Goal: Task Accomplishment & Management: Manage account settings

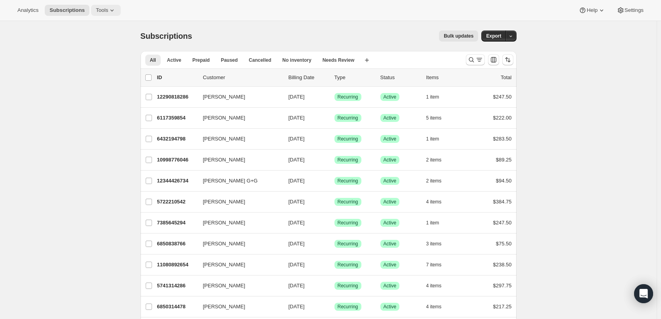
click at [112, 10] on icon at bounding box center [112, 10] width 8 height 8
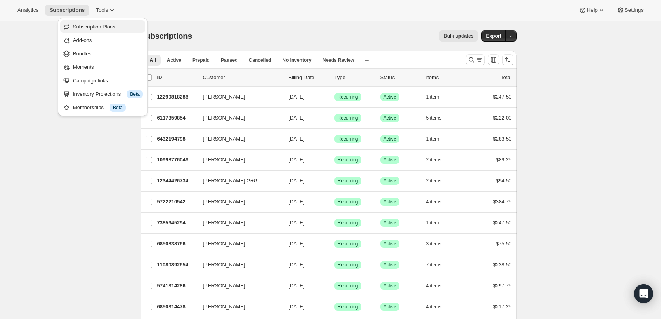
click at [90, 25] on span "Subscription Plans" at bounding box center [94, 27] width 43 height 6
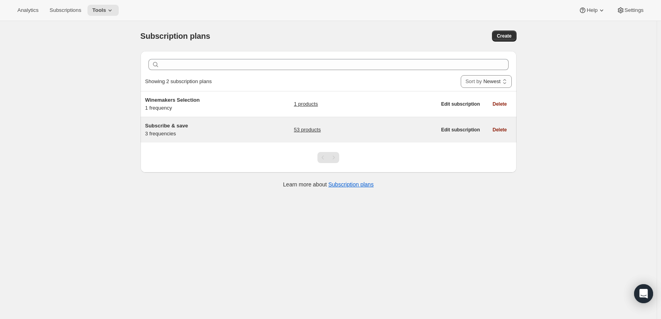
click at [307, 129] on link "53 products" at bounding box center [307, 130] width 27 height 8
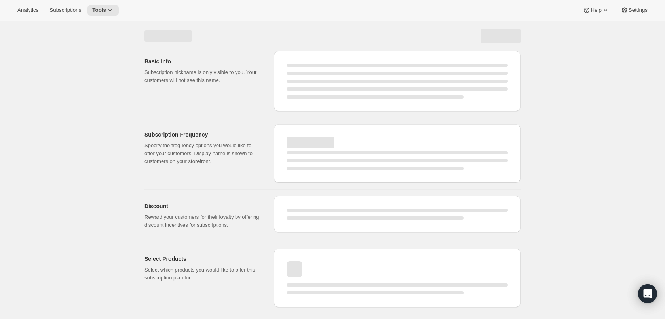
select select "WEEK"
select select "MONTH"
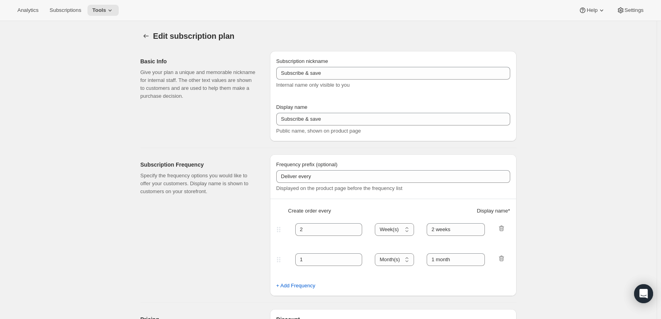
type input "Every"
type input "1"
select select "MONTH"
type input "1 month (Save 25%)"
type input "3"
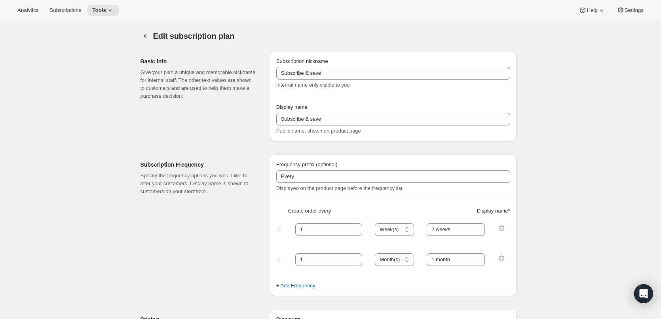
type input "3 months (Save 25%)"
type input "25"
select select "MONTH"
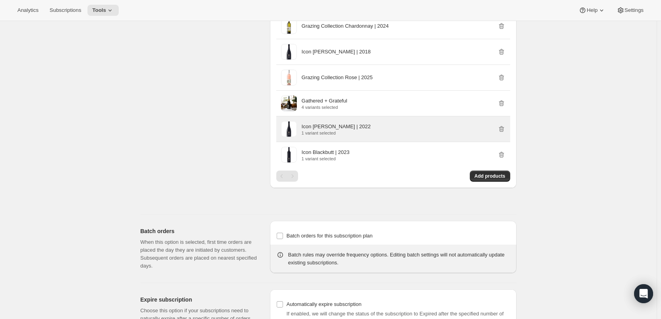
scroll to position [1346, 0]
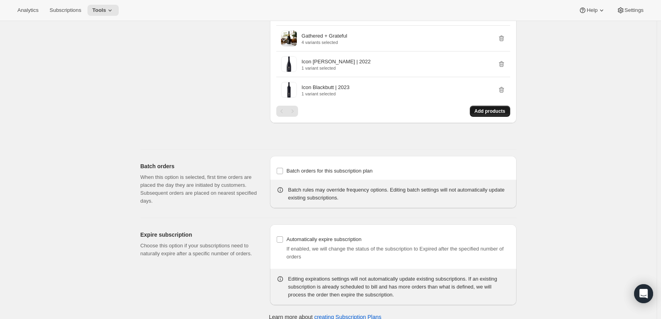
click at [485, 111] on span "Add products" at bounding box center [490, 111] width 31 height 6
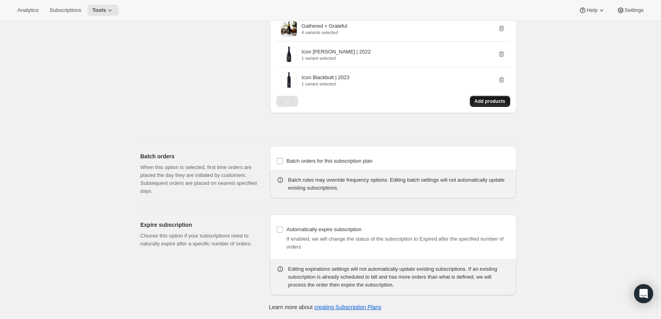
click at [492, 96] on button "Add products" at bounding box center [490, 101] width 40 height 11
click at [109, 9] on icon at bounding box center [110, 10] width 8 height 8
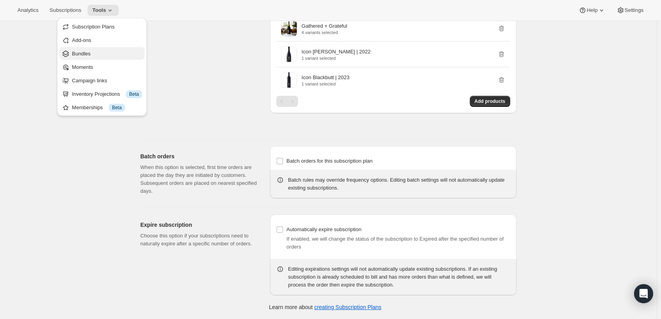
click at [93, 51] on span "Bundles" at bounding box center [107, 54] width 70 height 8
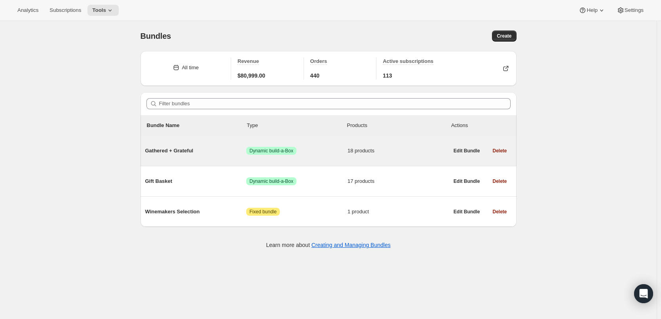
click at [204, 146] on div "Gathered + Grateful Success Dynamic build-a-Box 18 products" at bounding box center [297, 151] width 304 height 21
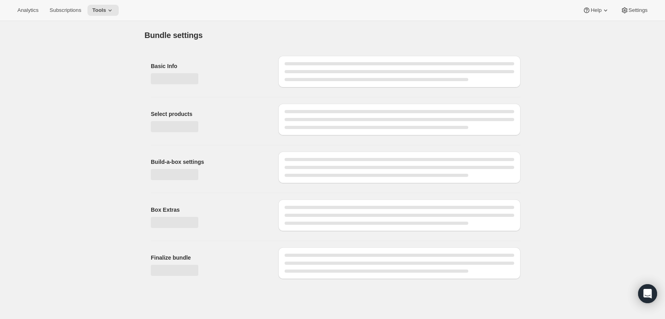
type input "Gathered + Grateful"
radio input "true"
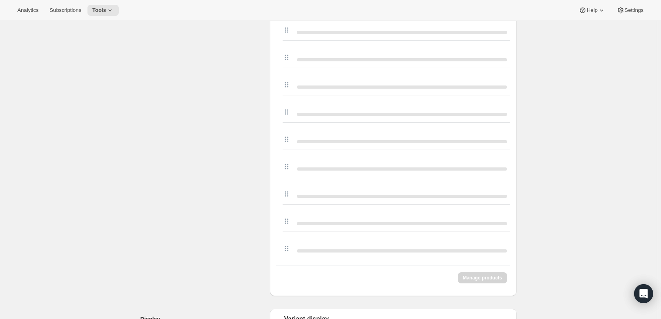
scroll to position [554, 0]
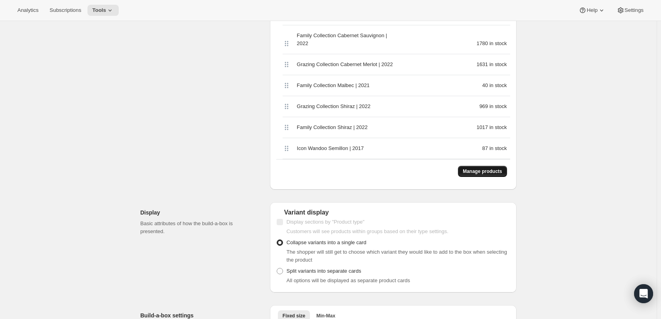
click at [477, 168] on span "Manage products" at bounding box center [482, 171] width 39 height 6
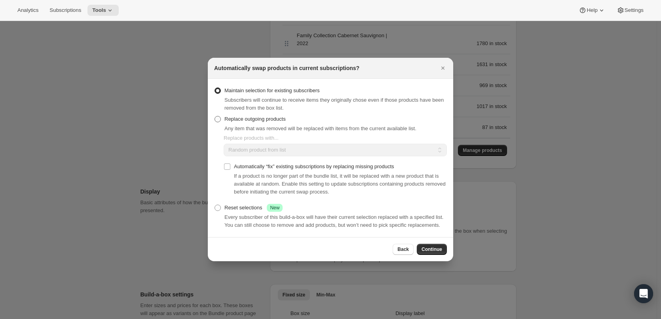
click at [218, 117] on span ":rcj:" at bounding box center [218, 119] width 6 height 6
click at [215, 116] on input "Replace outgoing products" at bounding box center [215, 116] width 0 height 0
radio input "true"
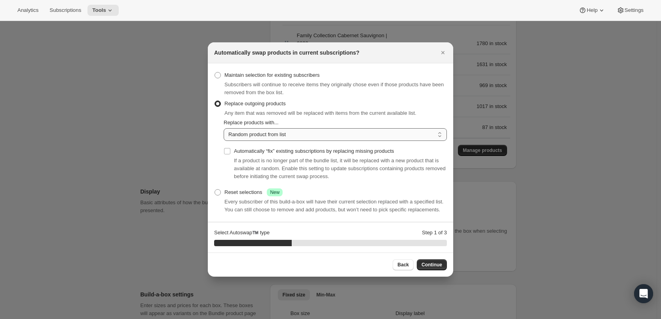
click at [441, 134] on select "Random product from list Matching product type Select specific replacements" at bounding box center [335, 134] width 223 height 13
select select "selection"
click at [224, 128] on select "Random product from list Matching product type Select specific replacements" at bounding box center [335, 134] width 223 height 13
click at [435, 262] on span "Continue" at bounding box center [432, 265] width 21 height 6
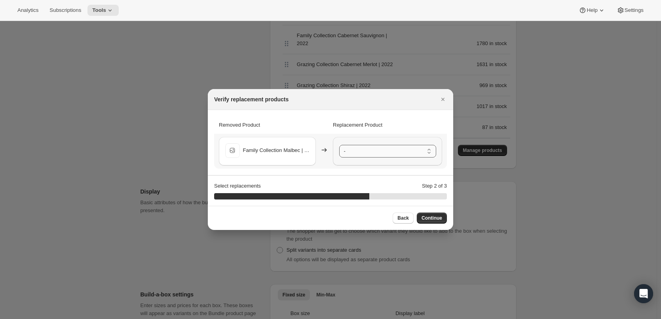
click at [430, 153] on select "- Icon Blackbutt | 2023 - Default Title Icon Jarrah Shiraz | 2022 - Default Tit…" at bounding box center [387, 151] width 97 height 13
click at [400, 221] on span "Back" at bounding box center [402, 218] width 11 height 6
select select "selection"
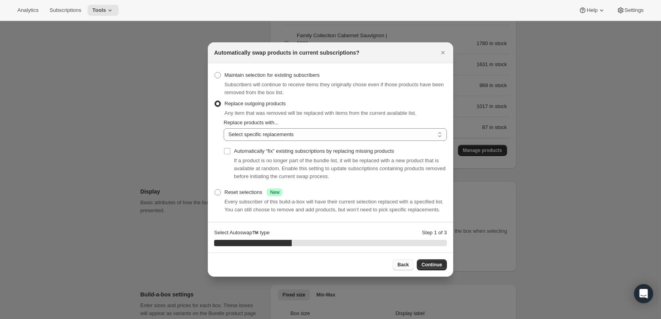
click at [403, 264] on span "Back" at bounding box center [402, 265] width 11 height 6
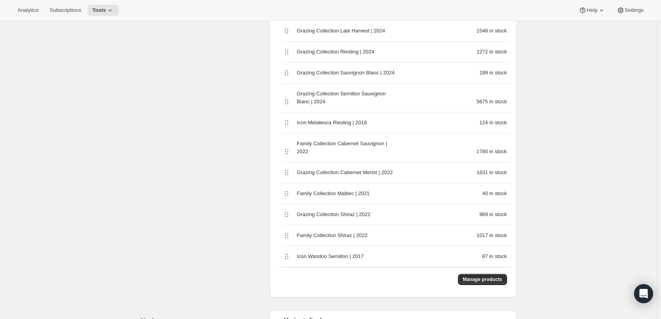
scroll to position [515, 0]
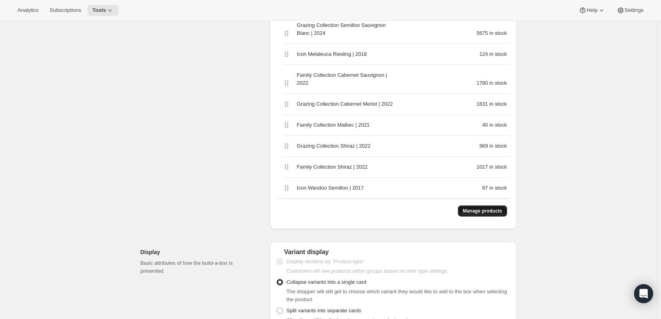
click at [485, 208] on span "Manage products" at bounding box center [482, 211] width 39 height 6
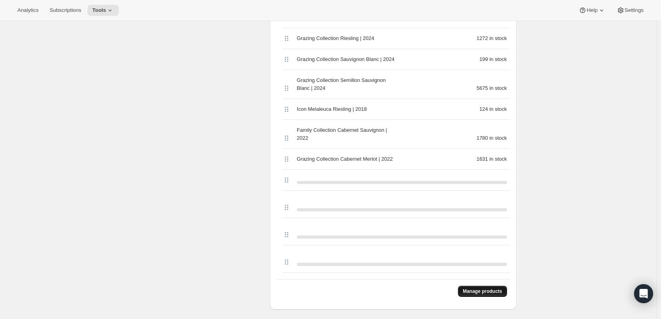
scroll to position [554, 0]
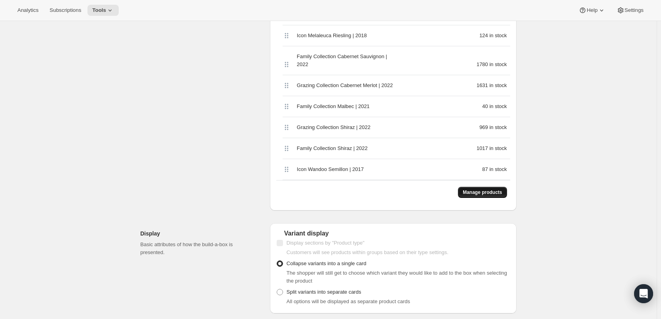
click at [481, 189] on span "Manage products" at bounding box center [482, 192] width 39 height 6
select select "selection"
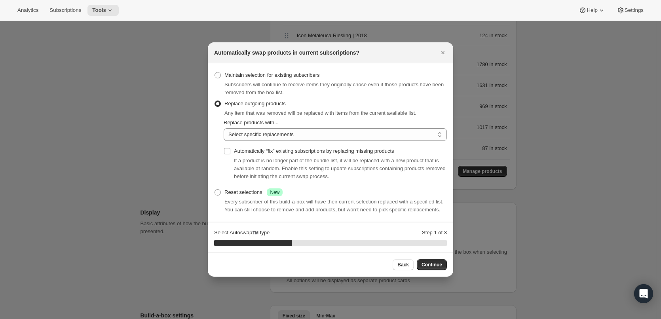
scroll to position [0, 0]
click at [431, 263] on span "Continue" at bounding box center [432, 265] width 21 height 6
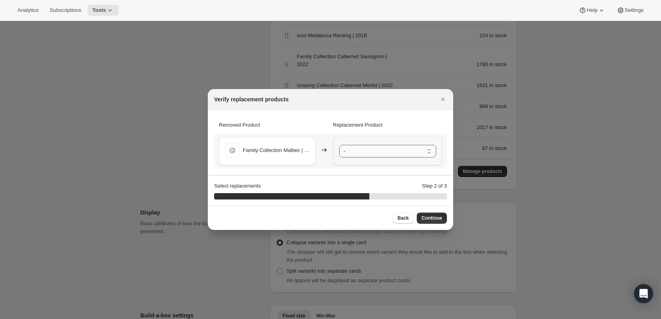
click at [432, 151] on select "- Family Collection Malbec | 2023 - Default Title Icon Blackbutt | 2023 - Defau…" at bounding box center [387, 151] width 97 height 13
click at [428, 218] on span "Continue" at bounding box center [432, 218] width 21 height 6
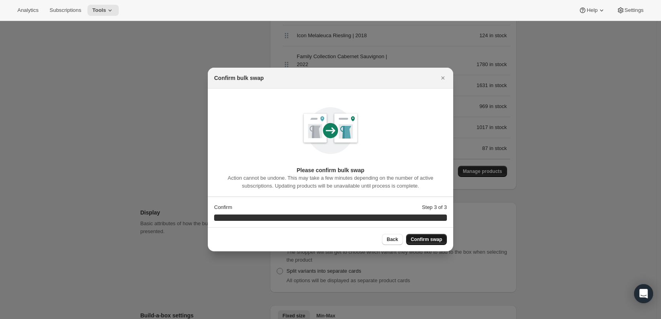
click at [428, 240] on span "Confirm swap" at bounding box center [426, 239] width 31 height 6
